Goal: Navigation & Orientation: Go to known website

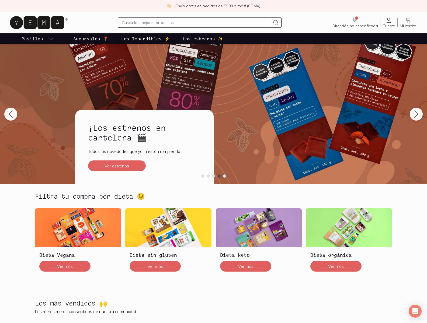
click at [39, 23] on icon at bounding box center [37, 22] width 54 height 13
